Goal: Task Accomplishment & Management: Manage account settings

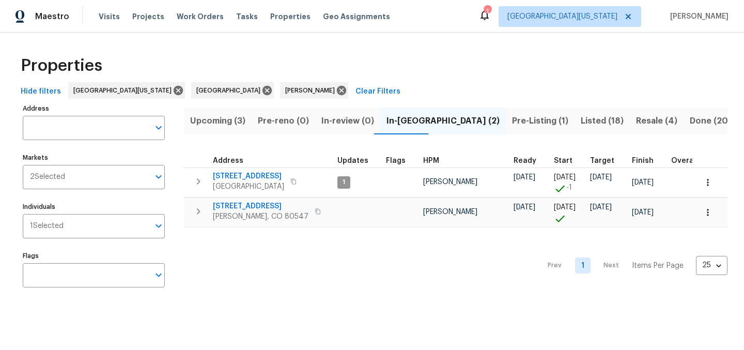
click at [240, 202] on span "[STREET_ADDRESS]" at bounding box center [261, 206] width 96 height 10
click at [242, 209] on span "5510 Homeward Dr" at bounding box center [261, 206] width 96 height 10
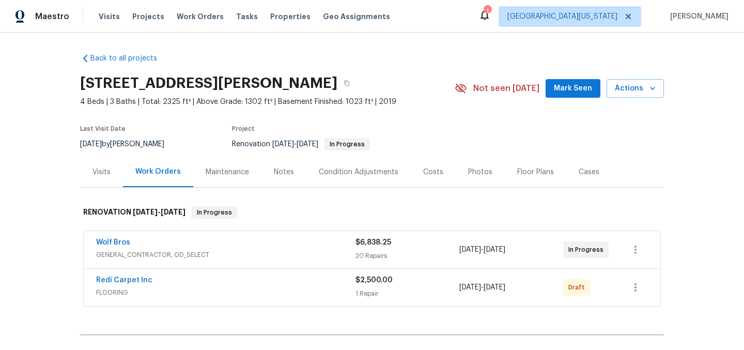
click at [431, 161] on div "Costs" at bounding box center [433, 172] width 45 height 30
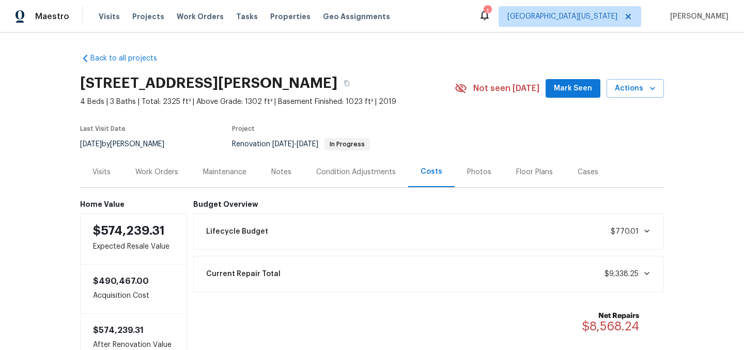
click at [435, 133] on section "5510 Homeward Dr, Timnath, CO 80547 4 Beds | 3 Baths | Total: 2325 ft² | Above …" at bounding box center [372, 113] width 584 height 87
click at [433, 120] on section "5510 Homeward Dr, Timnath, CO 80547 4 Beds | 3 Baths | Total: 2325 ft² | Above …" at bounding box center [372, 113] width 584 height 87
click at [102, 175] on div "Visits" at bounding box center [102, 172] width 18 height 10
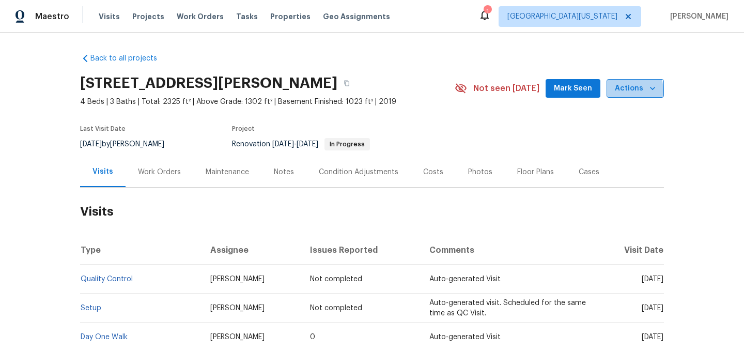
click at [622, 91] on span "Actions" at bounding box center [635, 88] width 41 height 13
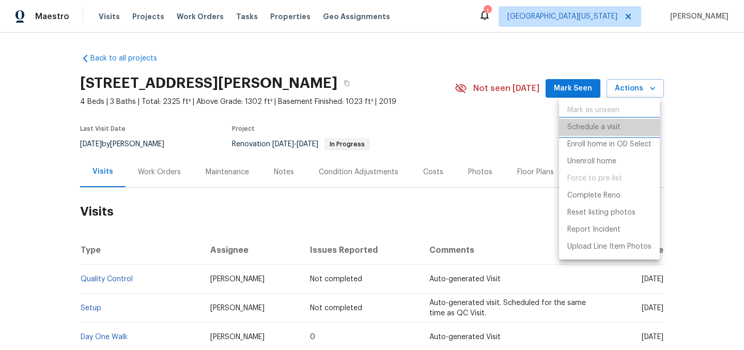
click at [616, 125] on p "Schedule a visit" at bounding box center [593, 127] width 53 height 11
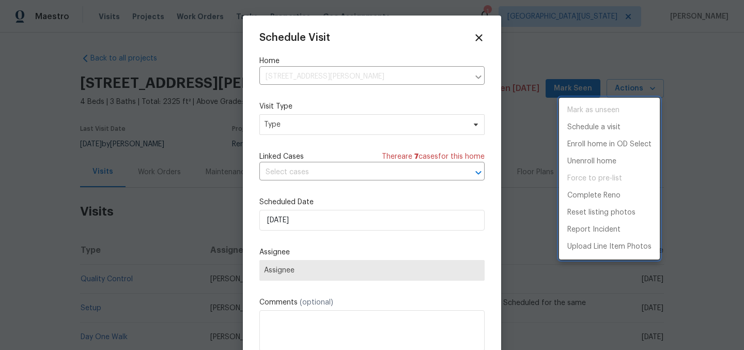
click at [384, 123] on div at bounding box center [372, 175] width 744 height 350
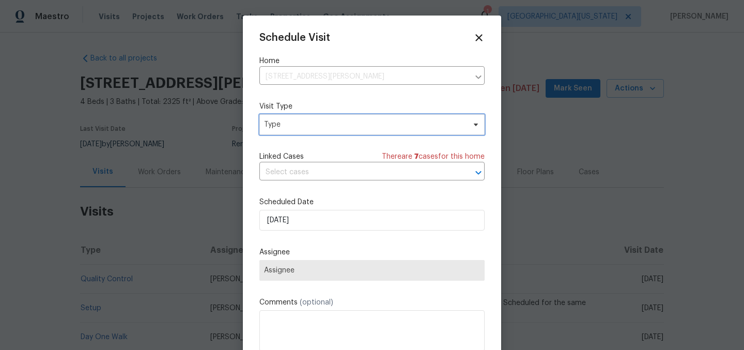
click at [344, 124] on span "Type" at bounding box center [364, 124] width 201 height 10
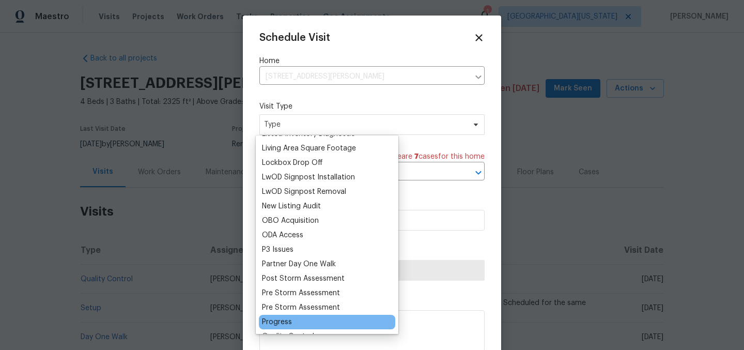
scroll to position [573, 0]
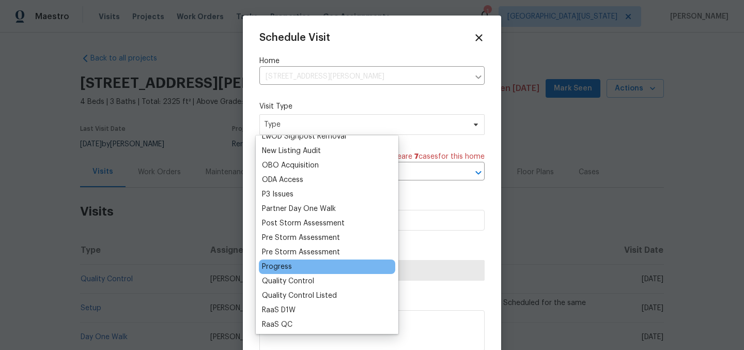
click at [267, 266] on div "Progress" at bounding box center [277, 267] width 30 height 10
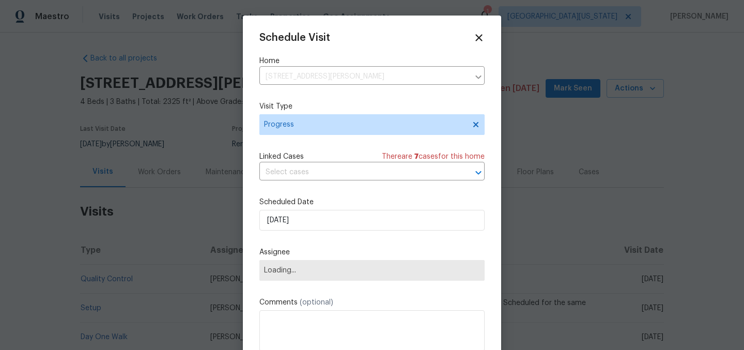
click at [371, 198] on label "Scheduled Date" at bounding box center [371, 202] width 225 height 10
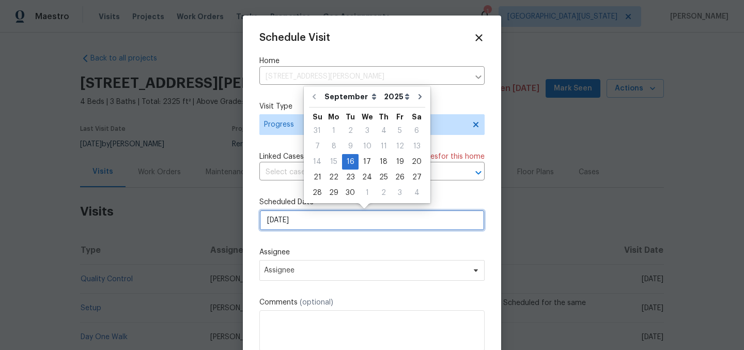
click at [385, 218] on input "9/16/2025" at bounding box center [371, 220] width 225 height 21
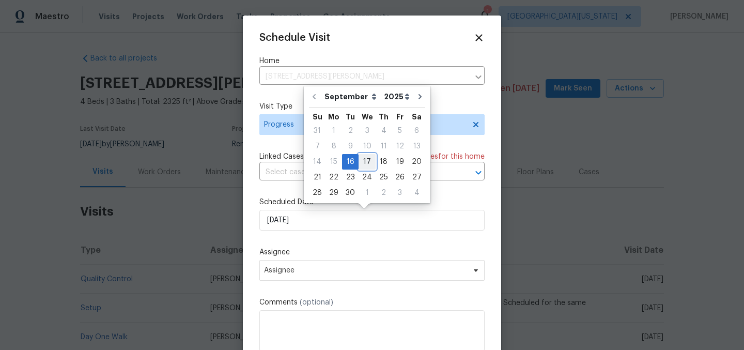
click at [370, 162] on div "17" at bounding box center [367, 162] width 17 height 14
type input "9/17/2025"
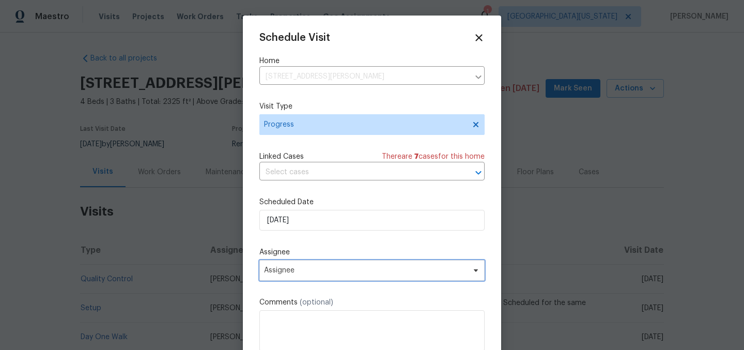
click at [377, 271] on span "Assignee" at bounding box center [365, 270] width 203 height 8
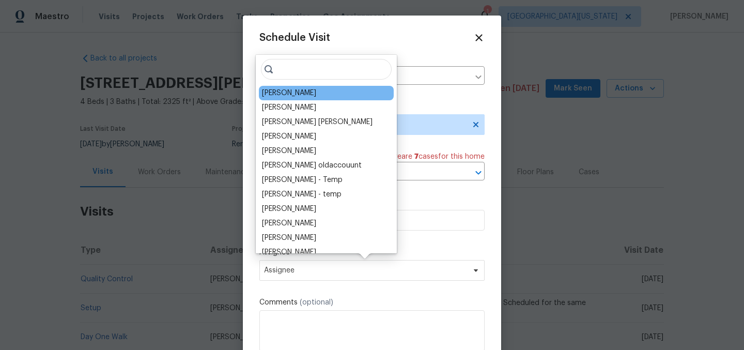
click at [326, 97] on div "[PERSON_NAME]" at bounding box center [326, 93] width 135 height 14
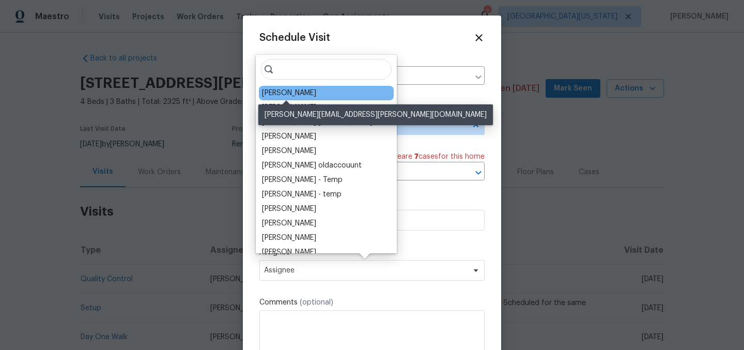
click at [287, 91] on div "[PERSON_NAME]" at bounding box center [289, 93] width 54 height 10
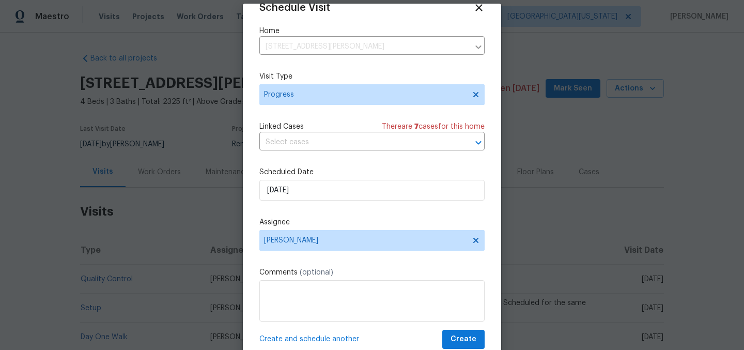
scroll to position [43, 0]
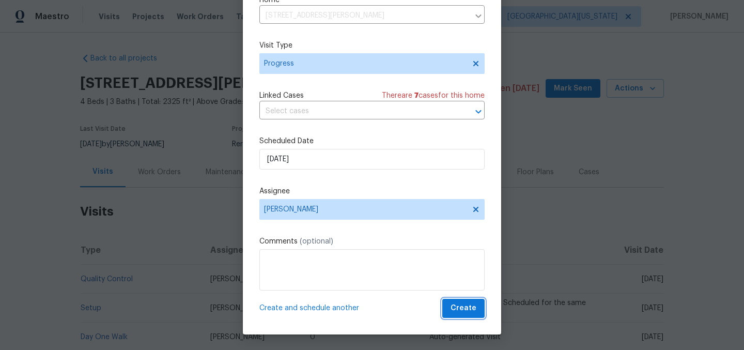
click at [451, 307] on span "Create" at bounding box center [464, 308] width 26 height 13
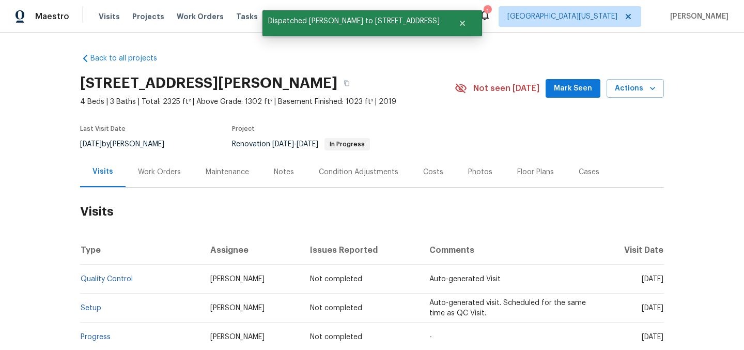
scroll to position [0, 0]
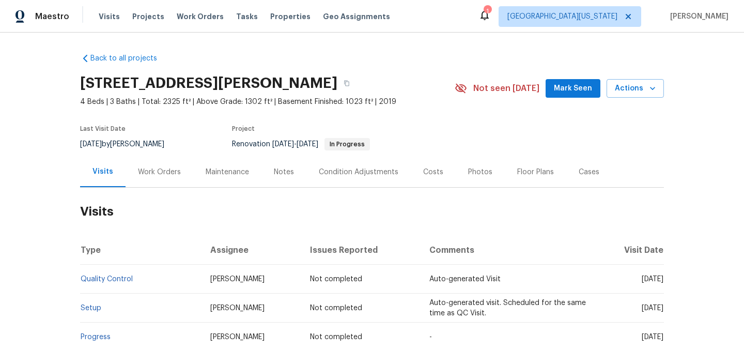
click at [286, 43] on div "Back to all projects 5510 Homeward Dr, Timnath, CO 80547 4 Beds | 3 Baths | Tot…" at bounding box center [372, 191] width 744 height 317
click at [196, 17] on span "Work Orders" at bounding box center [200, 16] width 47 height 10
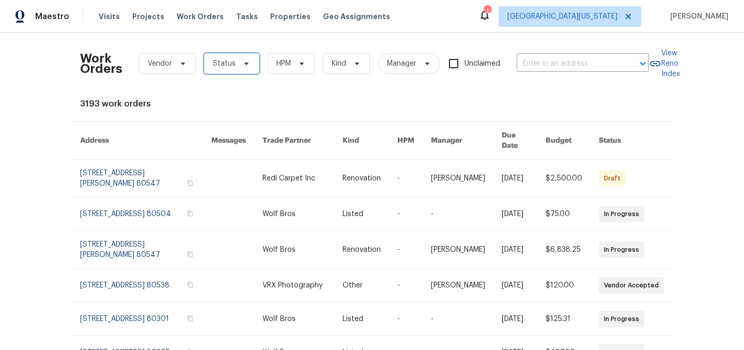
click at [217, 56] on span "Status" at bounding box center [231, 63] width 55 height 21
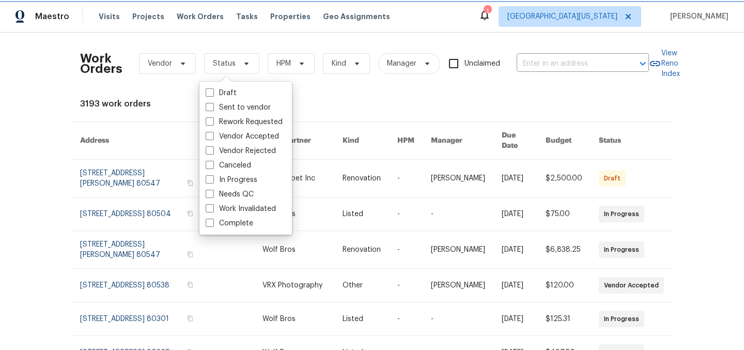
click at [218, 57] on span "Status" at bounding box center [231, 63] width 55 height 21
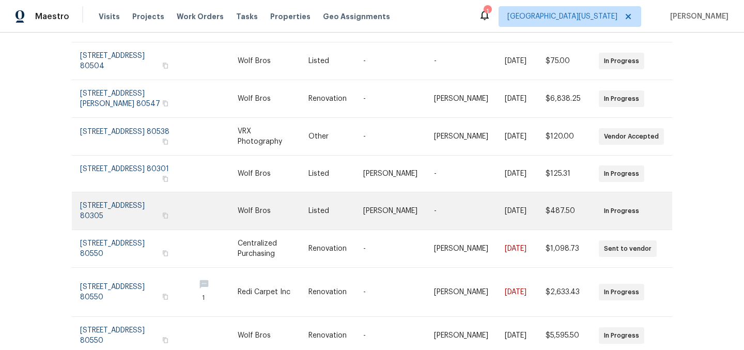
scroll to position [156, 0]
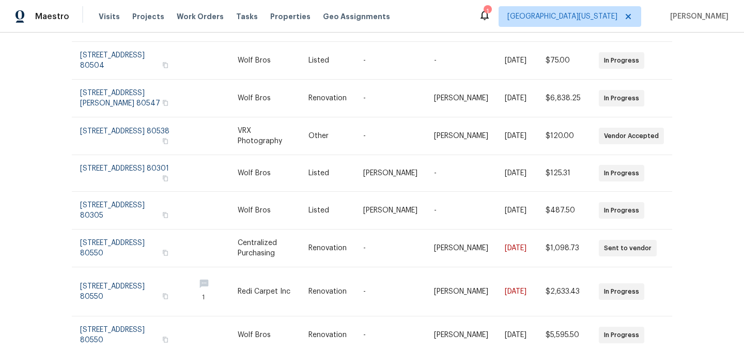
click at [507, 24] on div "Maestro Visits Projects Work Orders Tasks Properties Geo Assignments 1 Northern…" at bounding box center [372, 16] width 744 height 33
click at [491, 16] on div "1" at bounding box center [487, 11] width 7 height 10
click at [491, 13] on div "1" at bounding box center [487, 11] width 7 height 10
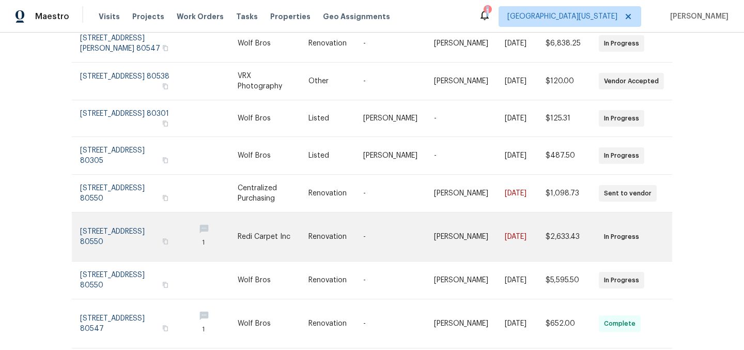
scroll to position [242, 0]
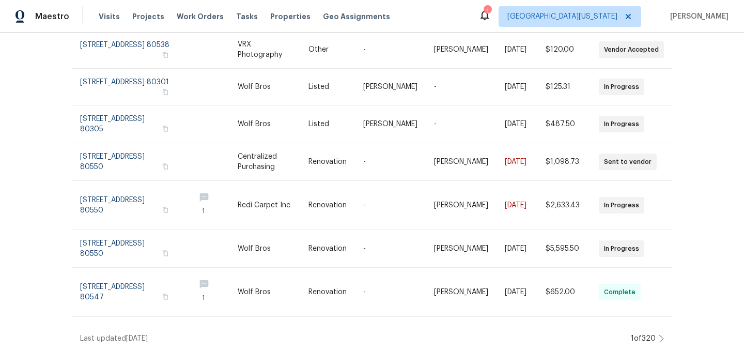
click at [659, 334] on icon at bounding box center [661, 338] width 5 height 8
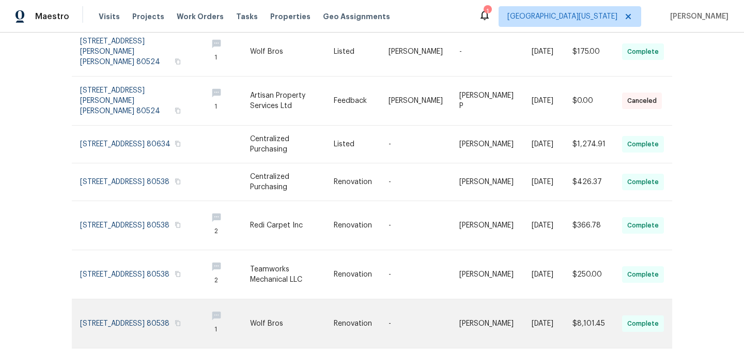
scroll to position [0, 0]
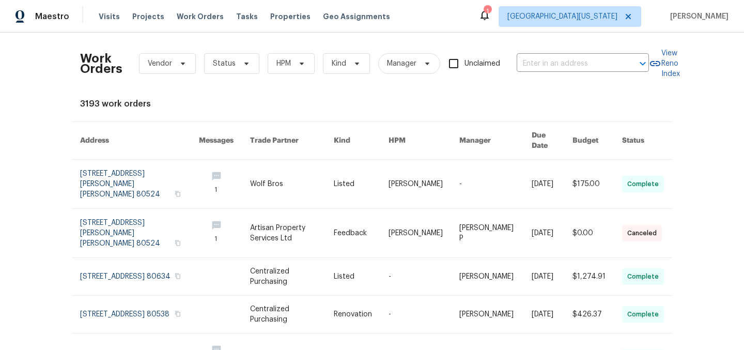
click at [540, 98] on div "Work Orders Vendor Status HPM Kind Manager Unclaimed ​ View Reno Index 3193 wor…" at bounding box center [372, 339] width 584 height 597
click at [491, 14] on div "1" at bounding box center [487, 11] width 7 height 10
click at [434, 29] on div "Maestro Visits Projects Work Orders Tasks Properties Geo Assignments 1 Northern…" at bounding box center [372, 16] width 744 height 33
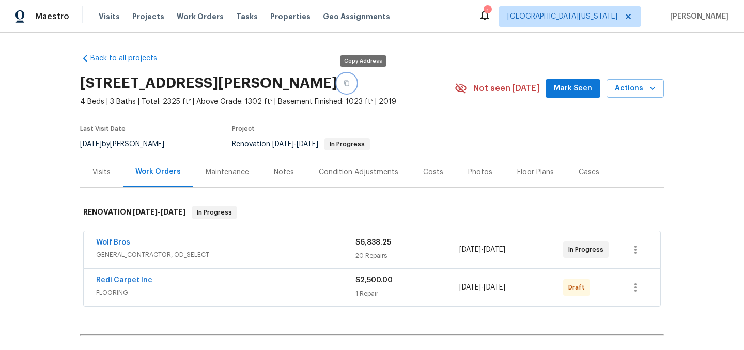
drag, startPoint x: 362, startPoint y: 81, endPoint x: 370, endPoint y: 63, distance: 20.2
click at [349, 81] on icon "button" at bounding box center [346, 84] width 5 height 6
click at [526, 172] on div "Floor Plans" at bounding box center [535, 172] width 37 height 10
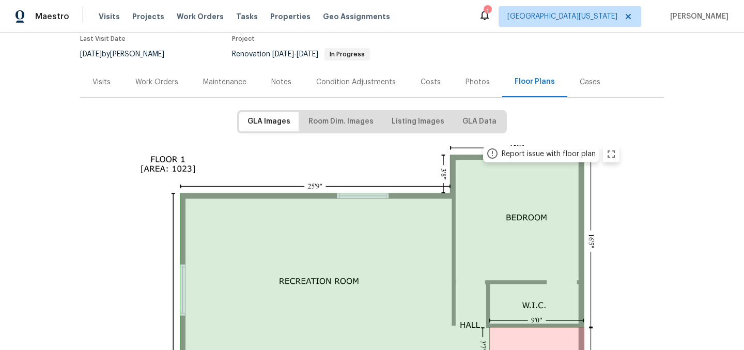
scroll to position [42, 0]
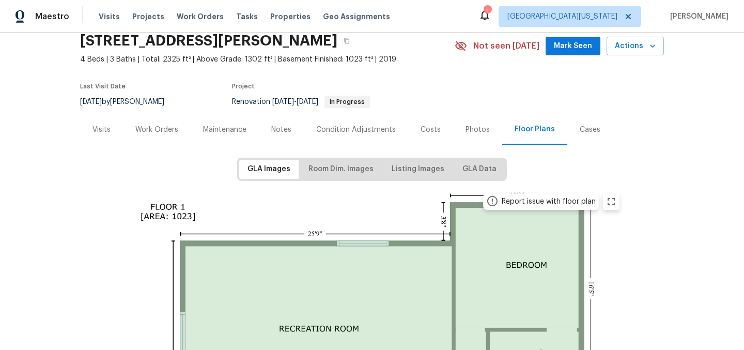
click at [152, 128] on div "Work Orders" at bounding box center [156, 130] width 43 height 10
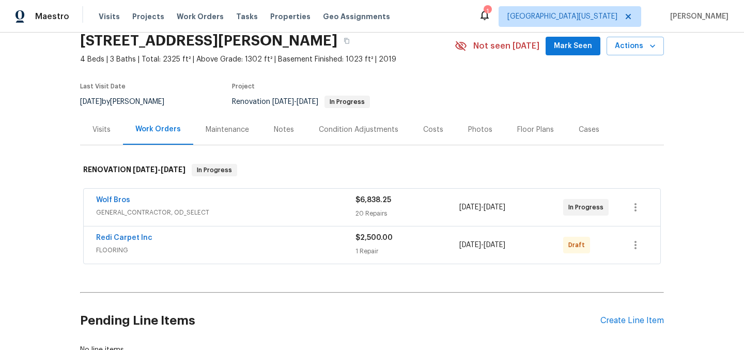
click at [107, 233] on span "Redi Carpet Inc" at bounding box center [124, 238] width 56 height 10
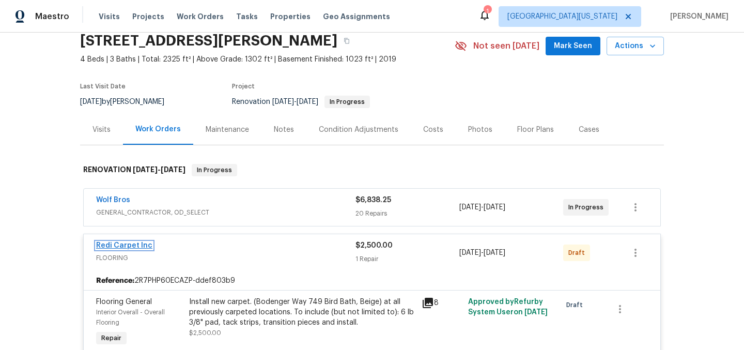
click at [144, 247] on link "Redi Carpet Inc" at bounding box center [124, 245] width 56 height 7
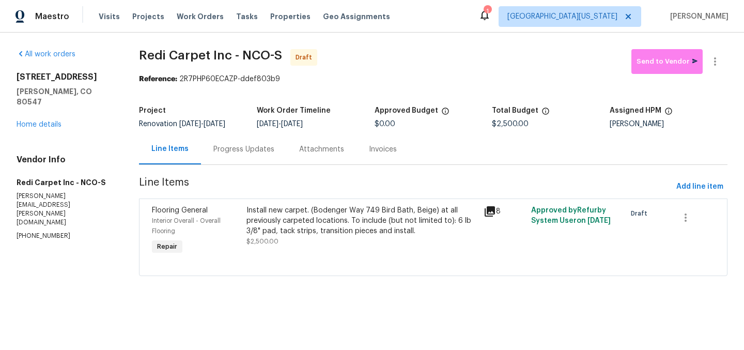
click at [229, 151] on div "Progress Updates" at bounding box center [243, 149] width 61 height 10
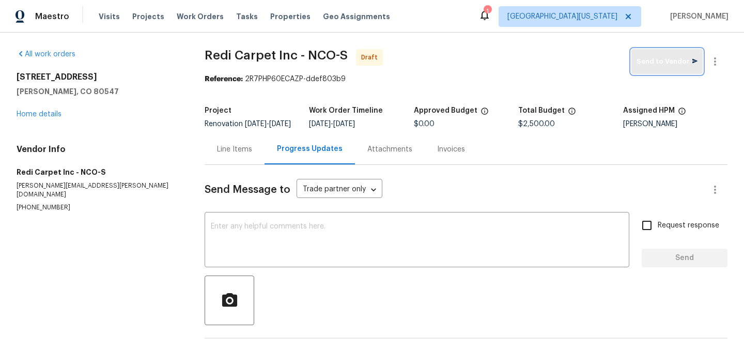
click at [647, 61] on span "Send to Vendor" at bounding box center [667, 62] width 61 height 12
click at [428, 234] on textarea at bounding box center [417, 241] width 412 height 36
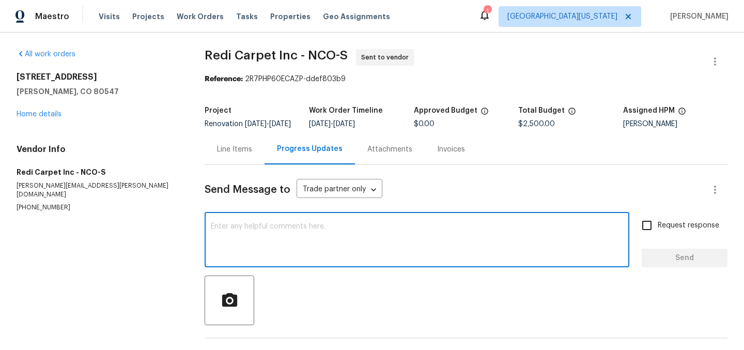
paste textarea "Hello Cheryl: Will you please schedule for measure asap? Our preferred install …"
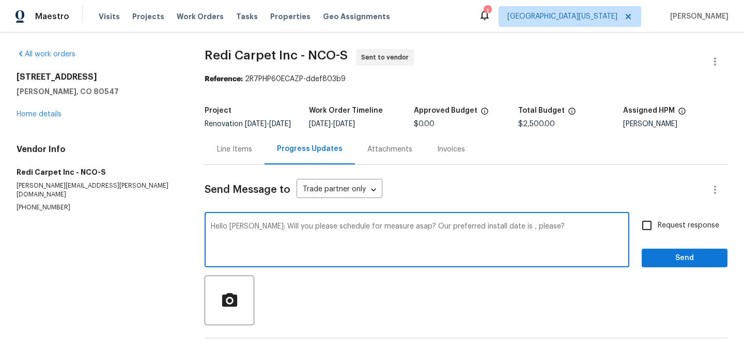
click at [499, 236] on textarea "Hello Cheryl: Will you please schedule for measure asap? Our preferred install …" at bounding box center [417, 241] width 412 height 36
type textarea "Hello Cheryl: Will you please schedule for measure asap? Our preferred install …"
click at [638, 235] on input "Request response" at bounding box center [647, 225] width 22 height 22
checkbox input "true"
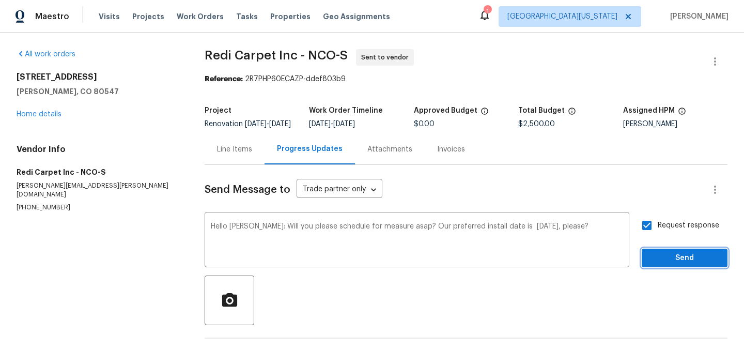
click at [661, 265] on span "Send" at bounding box center [684, 258] width 69 height 13
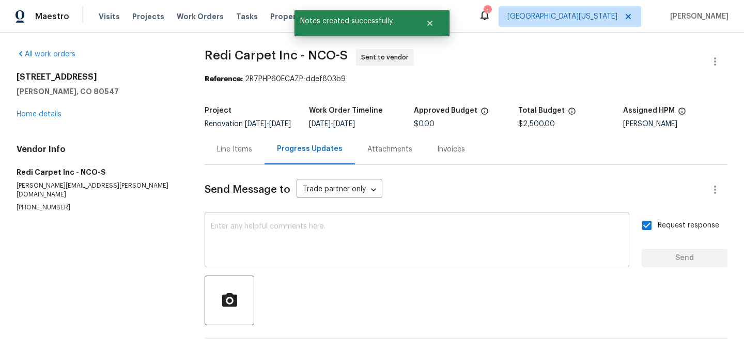
scroll to position [100, 0]
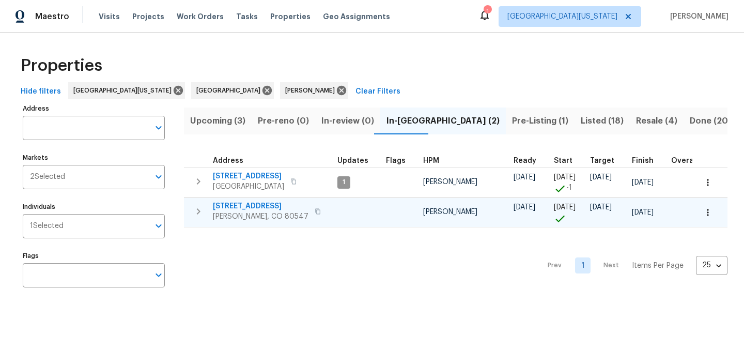
click at [253, 206] on span "[STREET_ADDRESS]" at bounding box center [261, 206] width 96 height 10
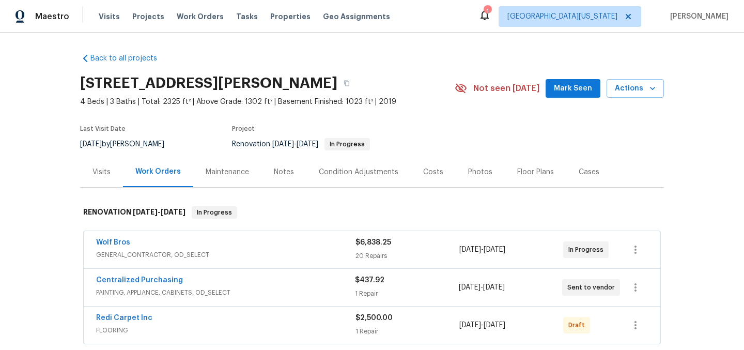
click at [524, 173] on div "Floor Plans" at bounding box center [535, 172] width 37 height 10
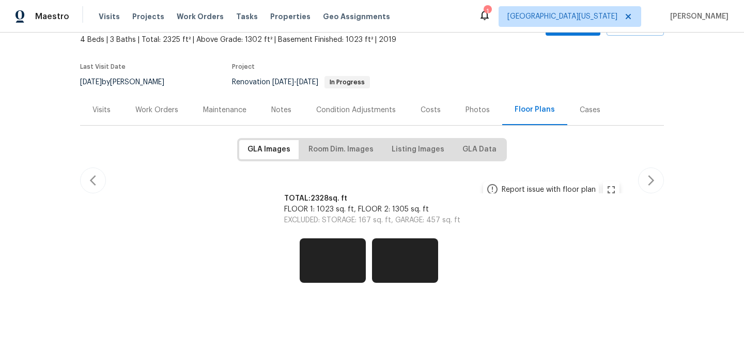
scroll to position [342, 0]
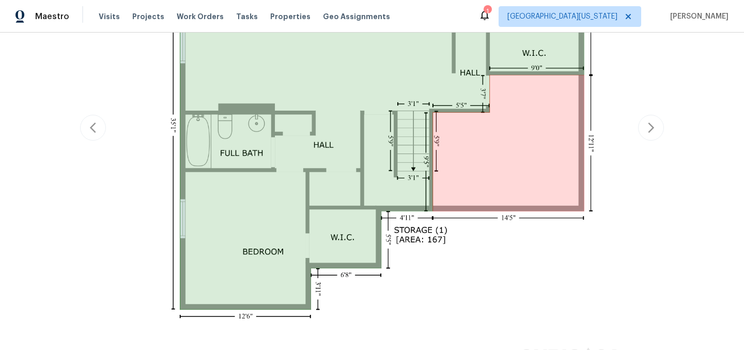
click at [642, 258] on div "Report issue with floor plan Report issue with floor plan" at bounding box center [372, 127] width 584 height 481
click at [654, 125] on button "button" at bounding box center [651, 128] width 26 height 26
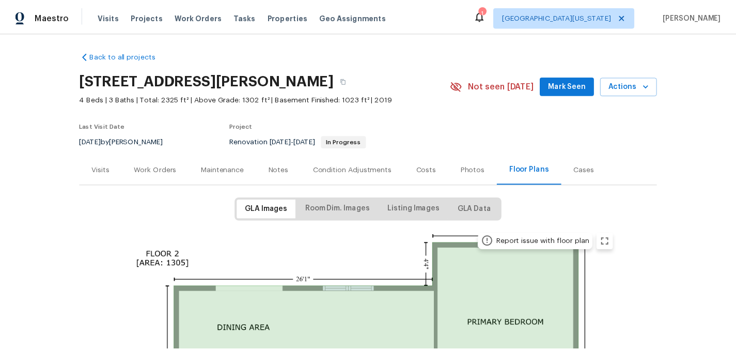
scroll to position [0, 0]
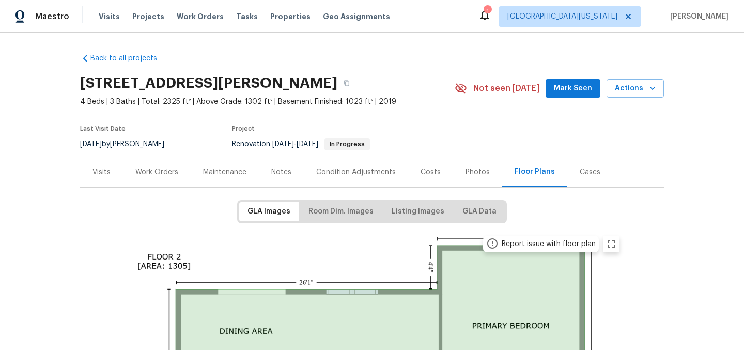
click at [197, 85] on h2 "[STREET_ADDRESS][PERSON_NAME]" at bounding box center [208, 83] width 257 height 10
click at [356, 83] on button "button" at bounding box center [346, 83] width 19 height 19
click at [278, 175] on div "Notes" at bounding box center [281, 172] width 20 height 10
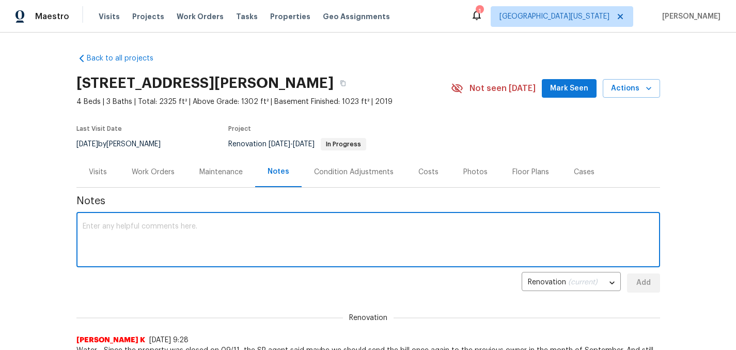
click at [428, 241] on textarea at bounding box center [369, 241] width 572 height 36
click at [428, 235] on textarea at bounding box center [369, 241] width 572 height 36
type textarea "I ordered paint this morning. Carpet is set for Monday 9/22."
click at [645, 284] on span "Add" at bounding box center [644, 282] width 17 height 13
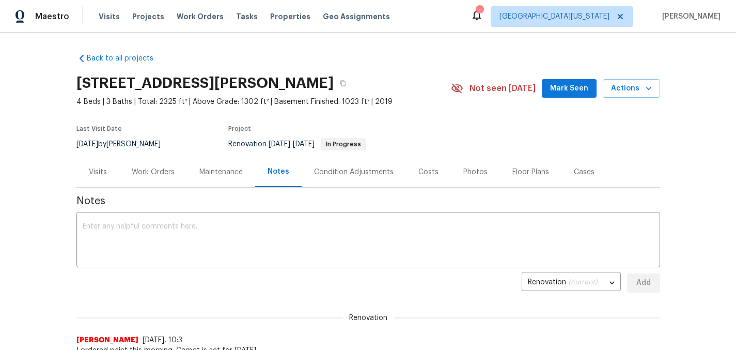
click at [149, 172] on div "Work Orders" at bounding box center [153, 172] width 43 height 10
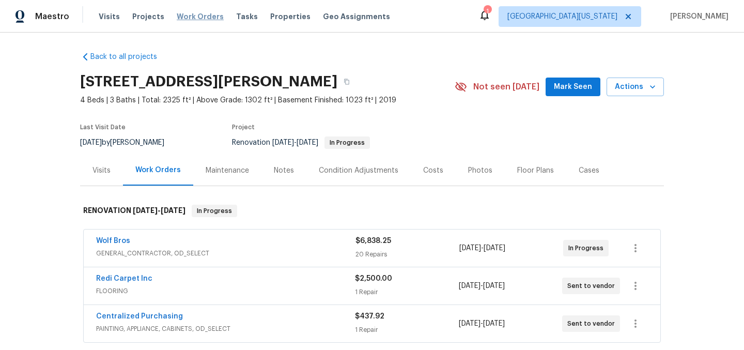
scroll to position [2, 0]
click at [453, 135] on section "5510 Homeward Dr, Timnath, CO 80547 4 Beds | 3 Baths | Total: 2325 ft² | Above …" at bounding box center [372, 111] width 584 height 87
click at [108, 241] on link "Wolf Bros" at bounding box center [113, 240] width 34 height 7
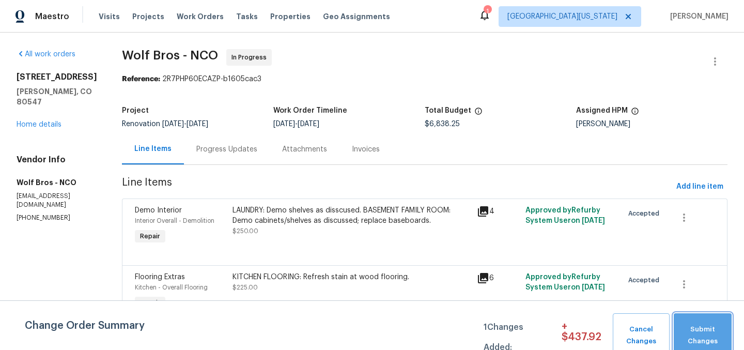
click at [712, 332] on span "Submit Changes" at bounding box center [703, 336] width 48 height 24
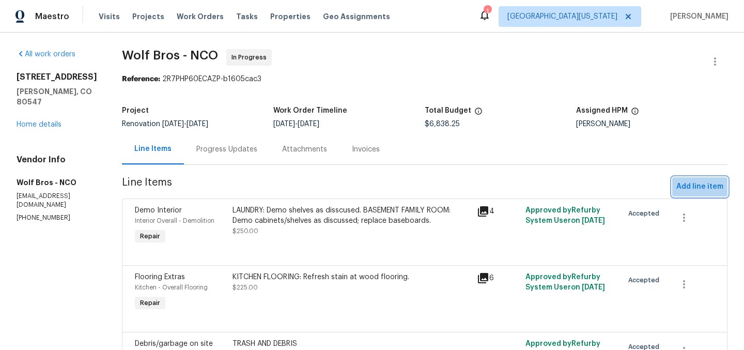
click at [695, 181] on span "Add line item" at bounding box center [699, 186] width 47 height 13
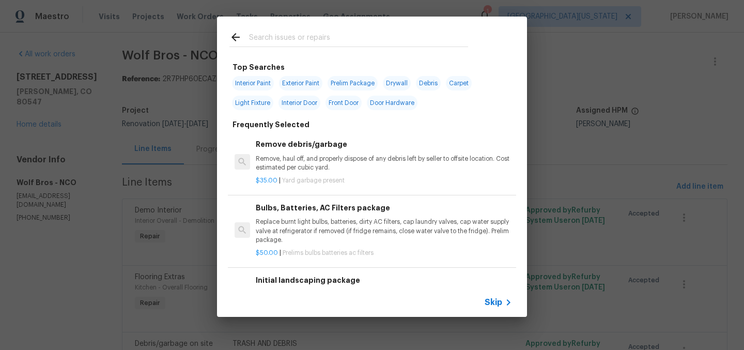
click at [495, 298] on span "Skip" at bounding box center [494, 302] width 18 height 10
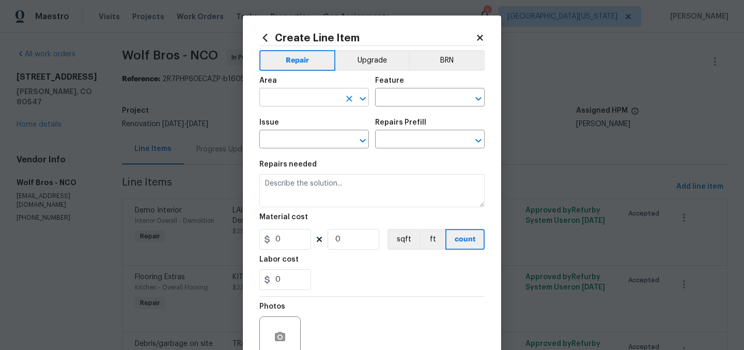
click at [337, 90] on div "​" at bounding box center [314, 98] width 110 height 16
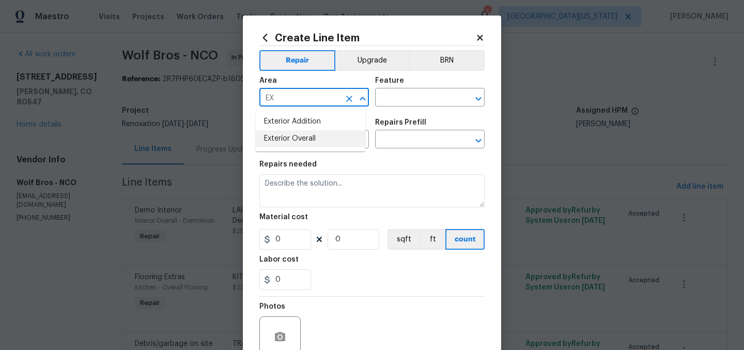
click at [334, 140] on li "Exterior Overall" at bounding box center [311, 138] width 110 height 17
type input "Exterior Overall"
click at [423, 97] on input "text" at bounding box center [415, 98] width 81 height 16
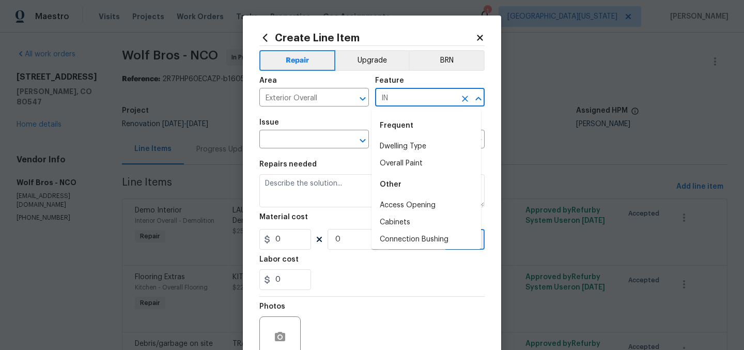
type input "I"
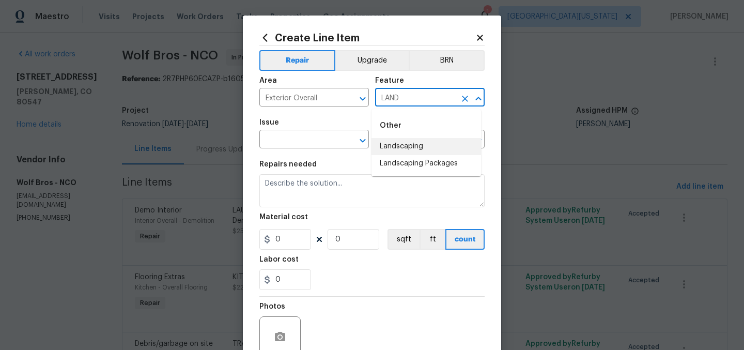
click at [435, 144] on li "Landscaping" at bounding box center [427, 146] width 110 height 17
type input "Landscaping"
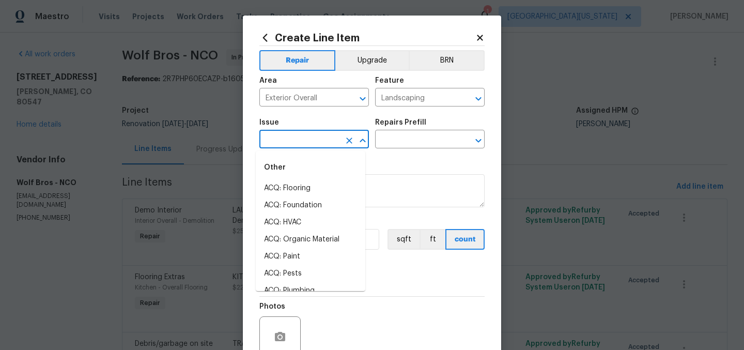
click at [328, 142] on input "text" at bounding box center [299, 140] width 81 height 16
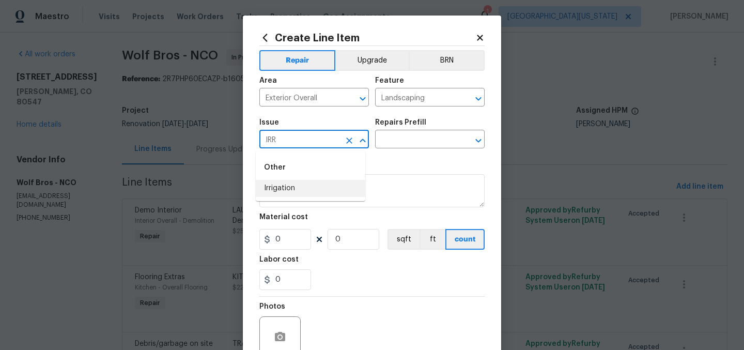
click at [322, 187] on li "Irrigation" at bounding box center [311, 188] width 110 height 17
type input "Irrigation"
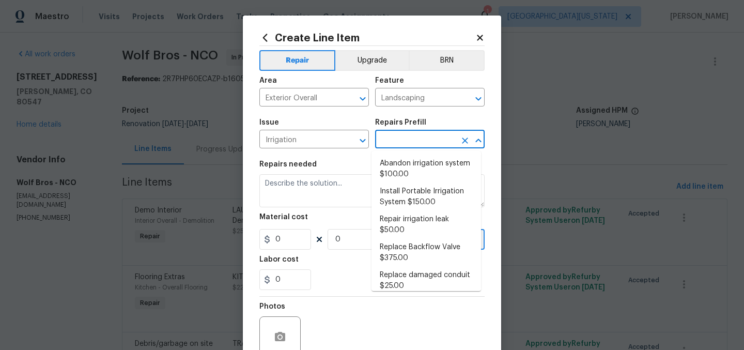
click at [405, 141] on input "text" at bounding box center [415, 140] width 81 height 16
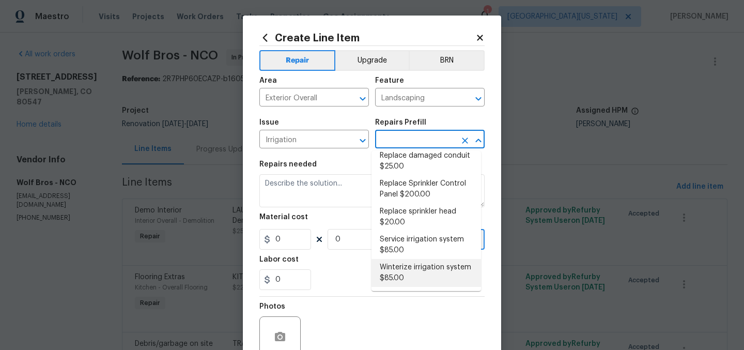
click at [430, 275] on li "Winterize irrigation system $85.00" at bounding box center [427, 273] width 110 height 28
type input "Winterize irrigation system $85.00"
type textarea "Winterize irrigation system please"
type input "85"
type input "1"
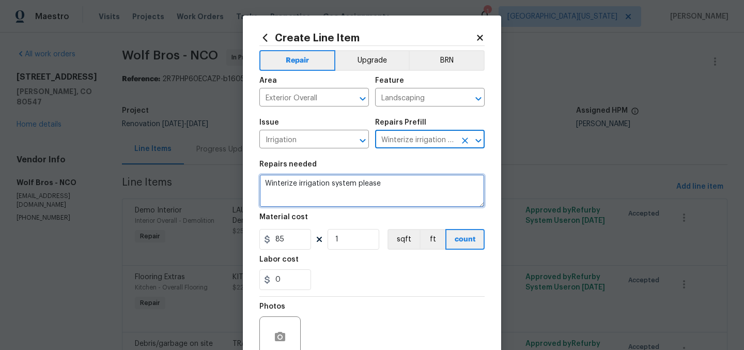
click at [353, 184] on textarea "Winterize irrigation system please" at bounding box center [371, 190] width 225 height 33
click at [354, 184] on textarea "Winterize irrigation system please" at bounding box center [371, 190] width 225 height 33
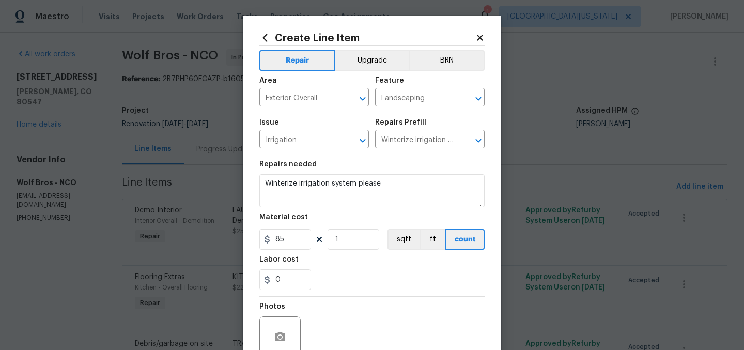
click at [396, 263] on div "Labor cost" at bounding box center [371, 262] width 225 height 13
click at [475, 38] on icon at bounding box center [479, 37] width 9 height 9
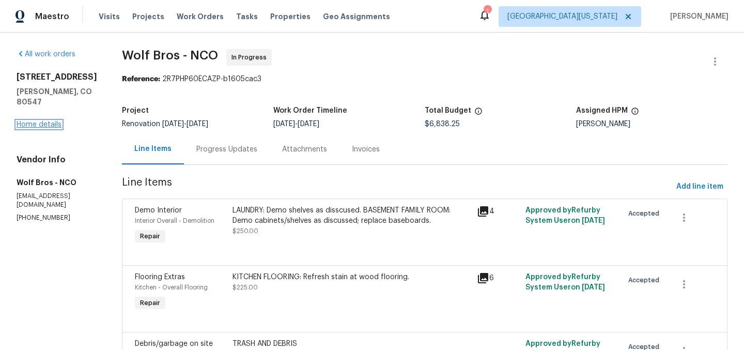
click at [42, 124] on link "Home details" at bounding box center [39, 124] width 45 height 7
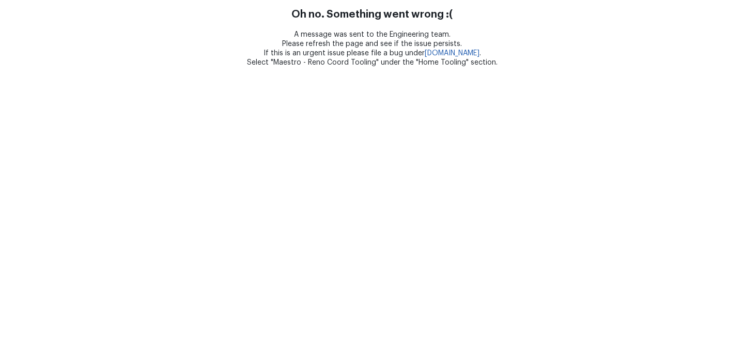
click at [237, 51] on div "A message was sent to the Engineering team. Please refresh the page and see if …" at bounding box center [372, 48] width 744 height 37
